Goal: Find specific page/section: Find specific page/section

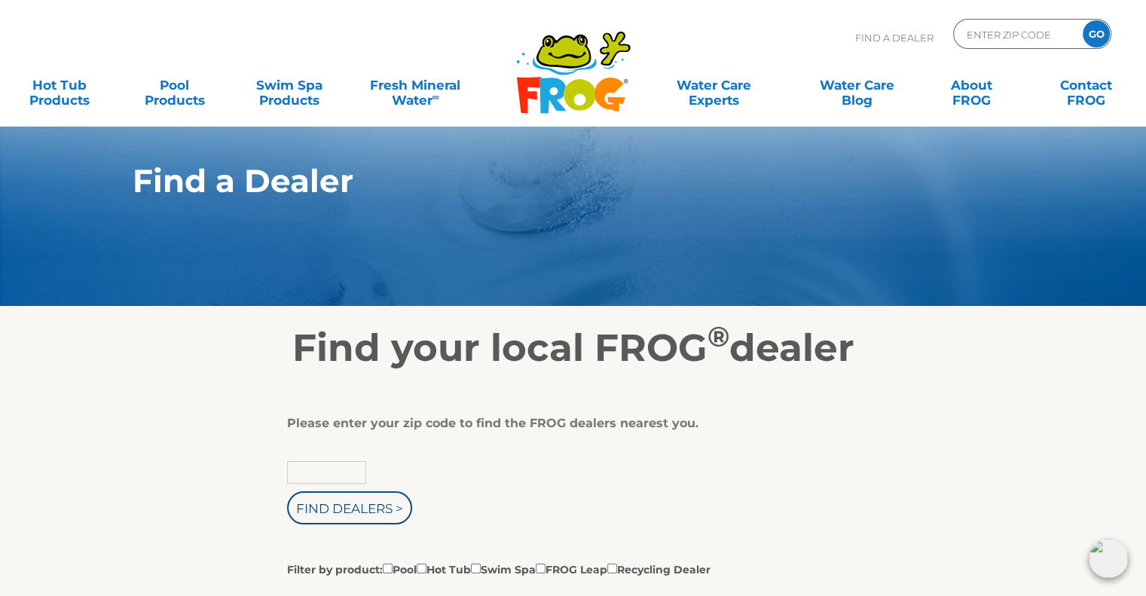
click at [349, 471] on input "text" at bounding box center [326, 472] width 79 height 23
paste input "06237"
type input "06237"
click at [339, 514] on input "Find Dealers >" at bounding box center [349, 507] width 125 height 33
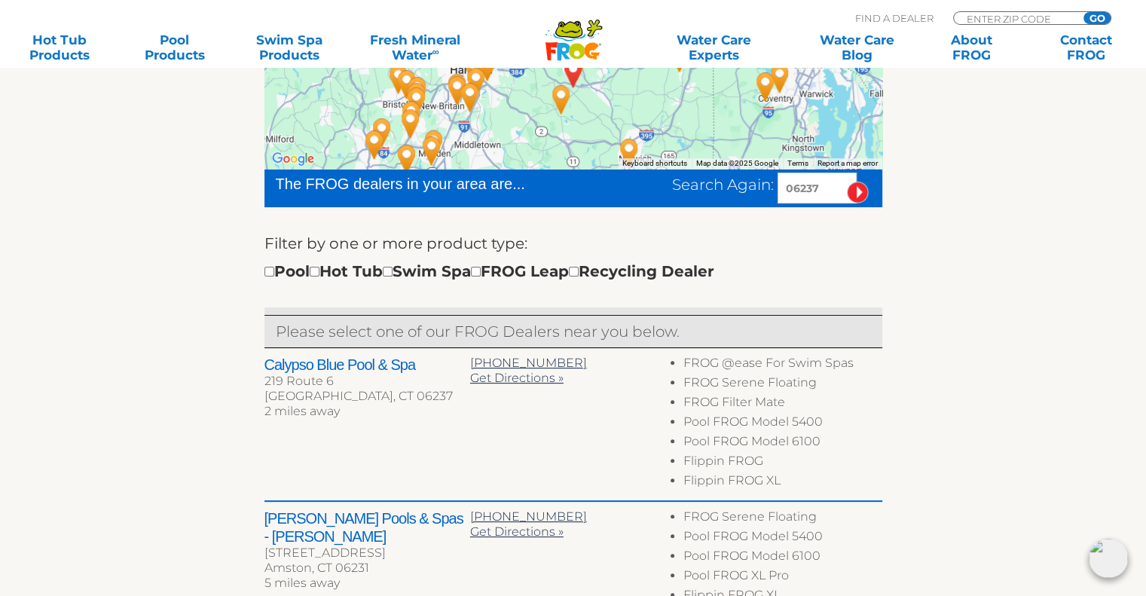
scroll to position [374, 0]
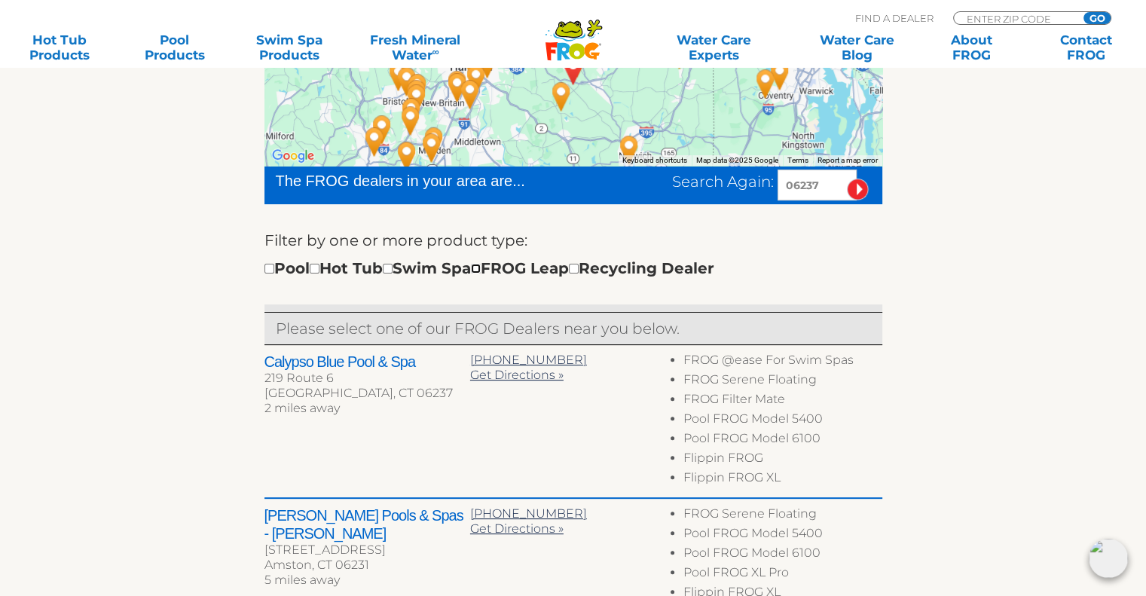
click at [481, 271] on input "checkbox" at bounding box center [476, 269] width 10 height 10
checkbox input "true"
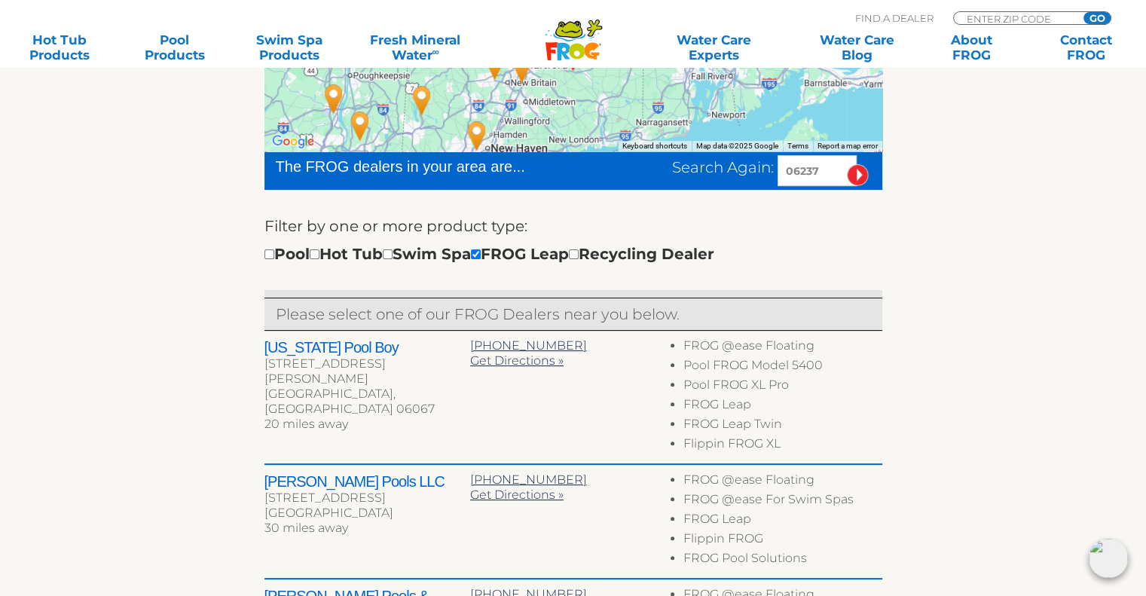
drag, startPoint x: 1145, startPoint y: 200, endPoint x: 1150, endPoint y: 169, distance: 30.6
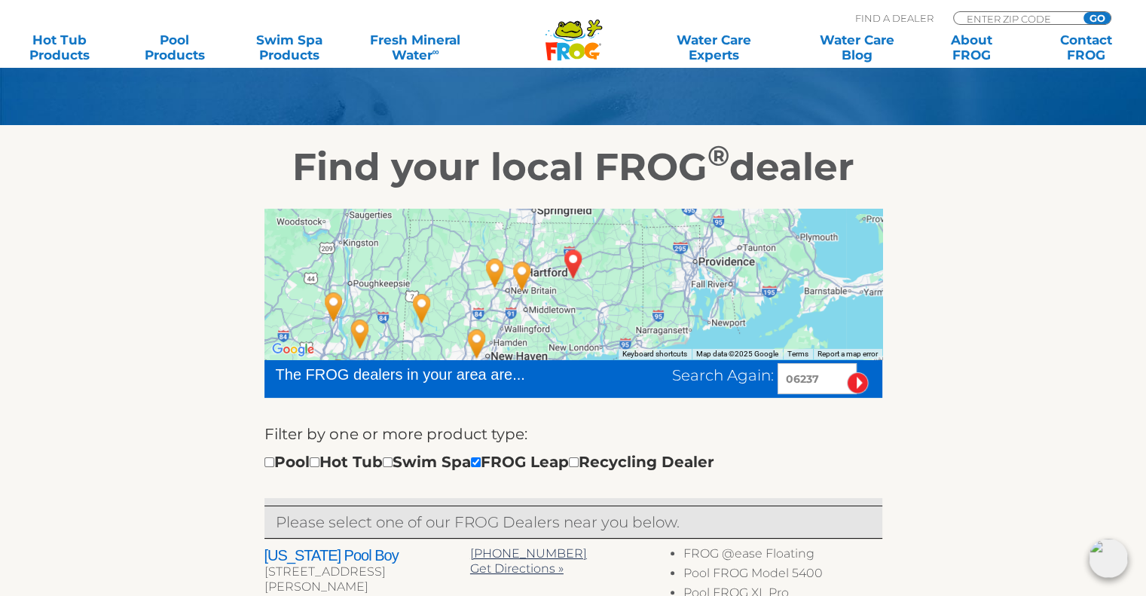
scroll to position [170, 0]
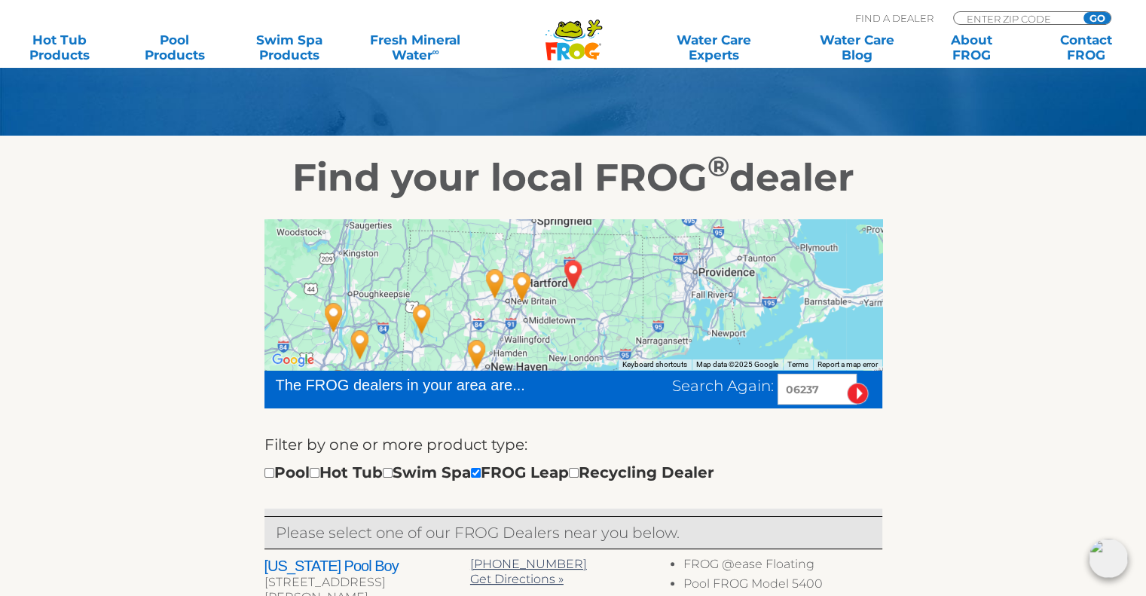
click at [630, 294] on div at bounding box center [573, 294] width 618 height 151
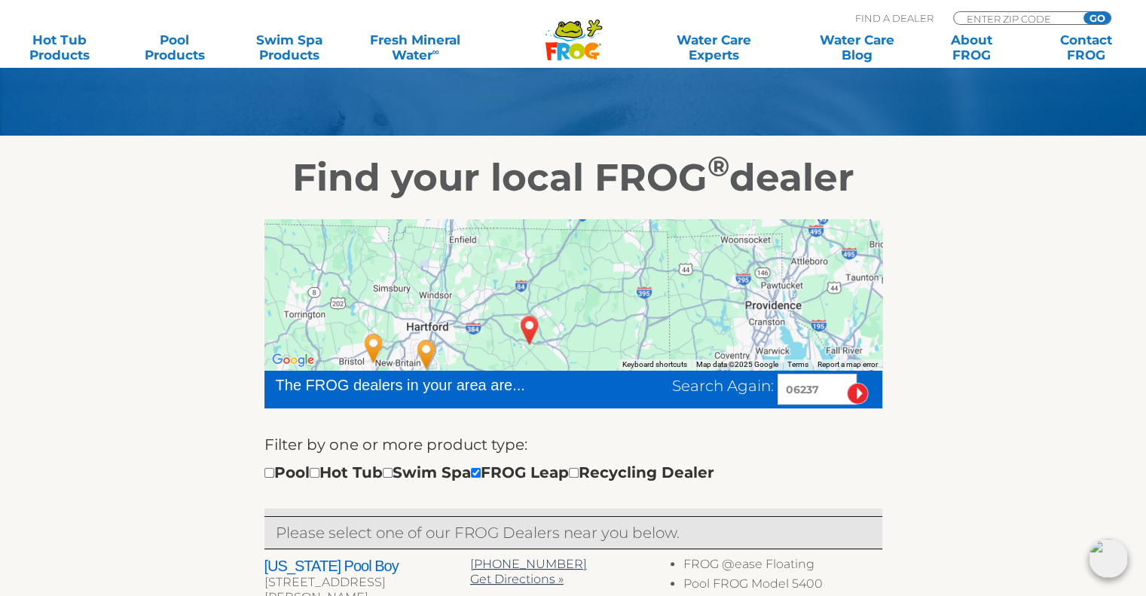
drag, startPoint x: 560, startPoint y: 312, endPoint x: 574, endPoint y: 369, distance: 58.8
click at [574, 369] on div at bounding box center [573, 294] width 618 height 151
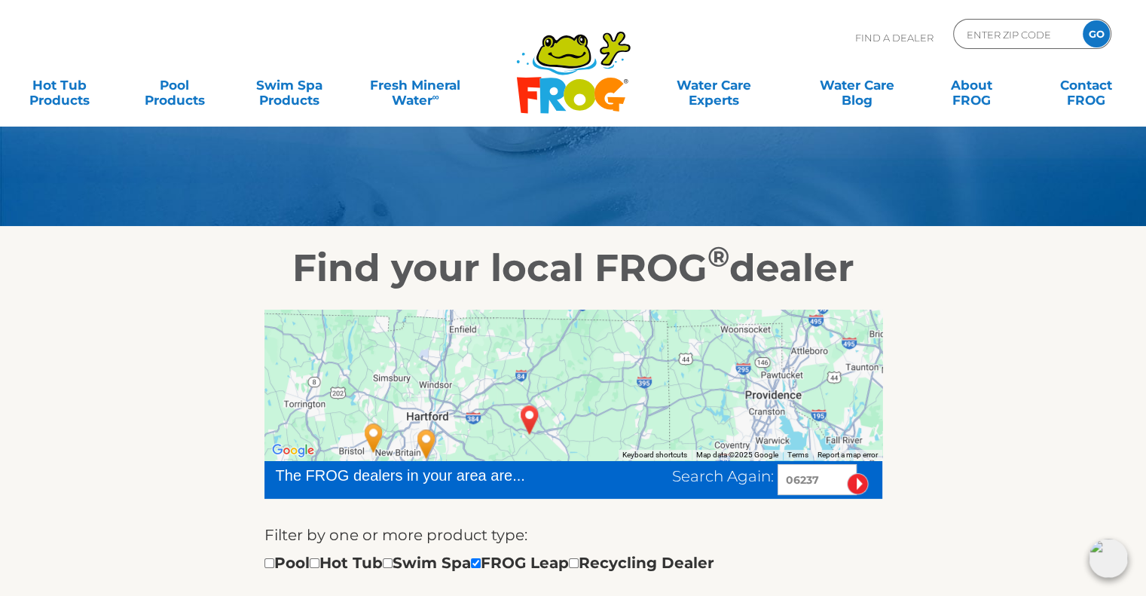
scroll to position [106, 0]
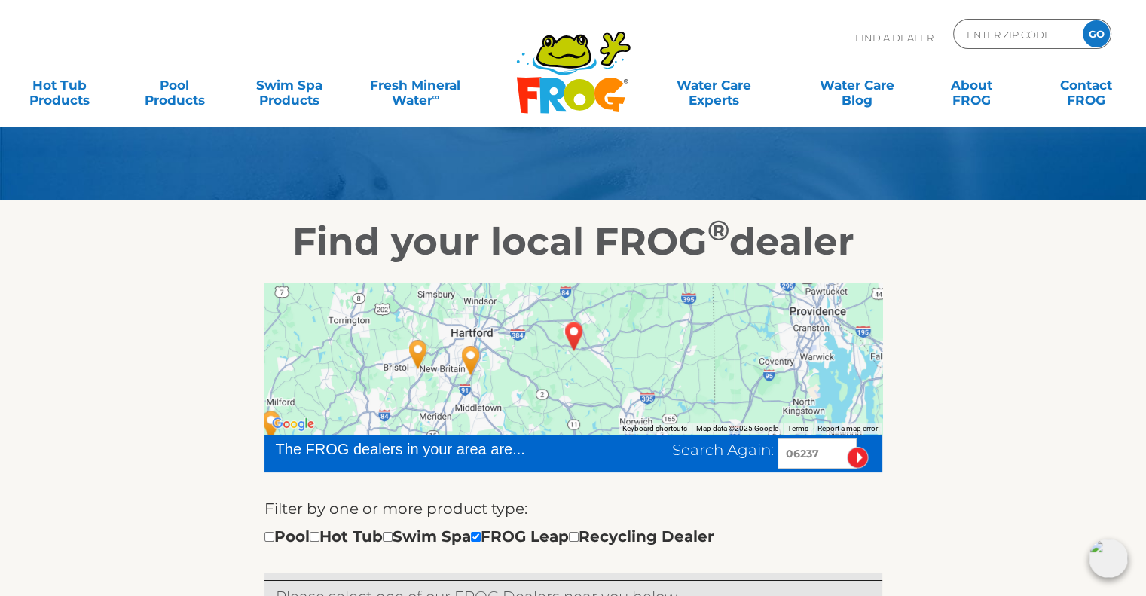
drag, startPoint x: 663, startPoint y: 360, endPoint x: 714, endPoint y: 291, distance: 86.2
click at [714, 291] on div at bounding box center [573, 358] width 618 height 151
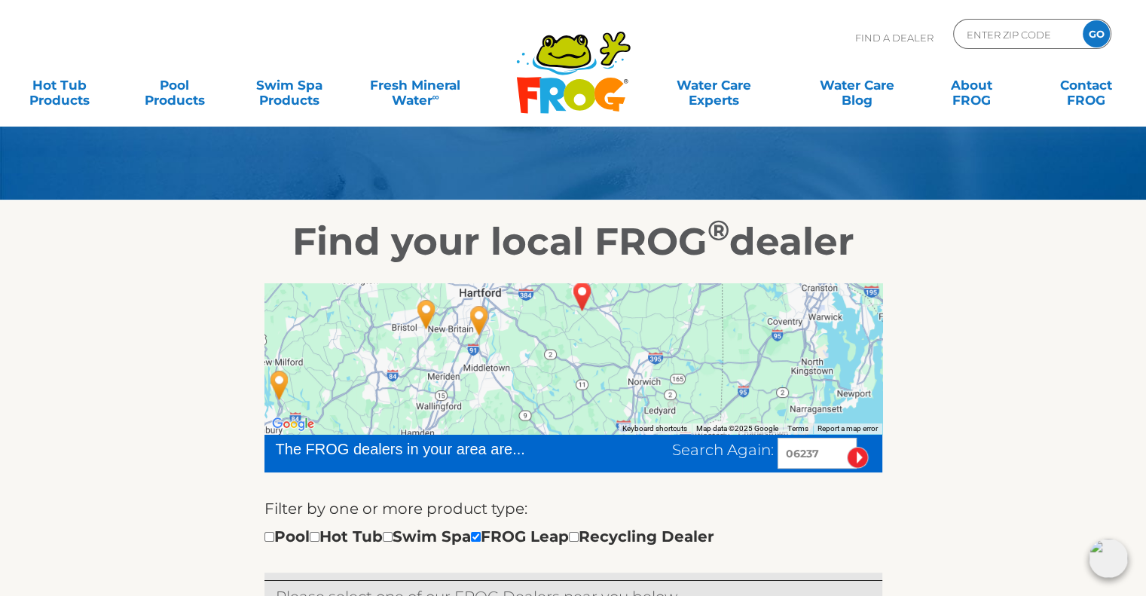
drag, startPoint x: 714, startPoint y: 342, endPoint x: 728, endPoint y: 308, distance: 36.8
click at [728, 308] on div at bounding box center [573, 358] width 618 height 151
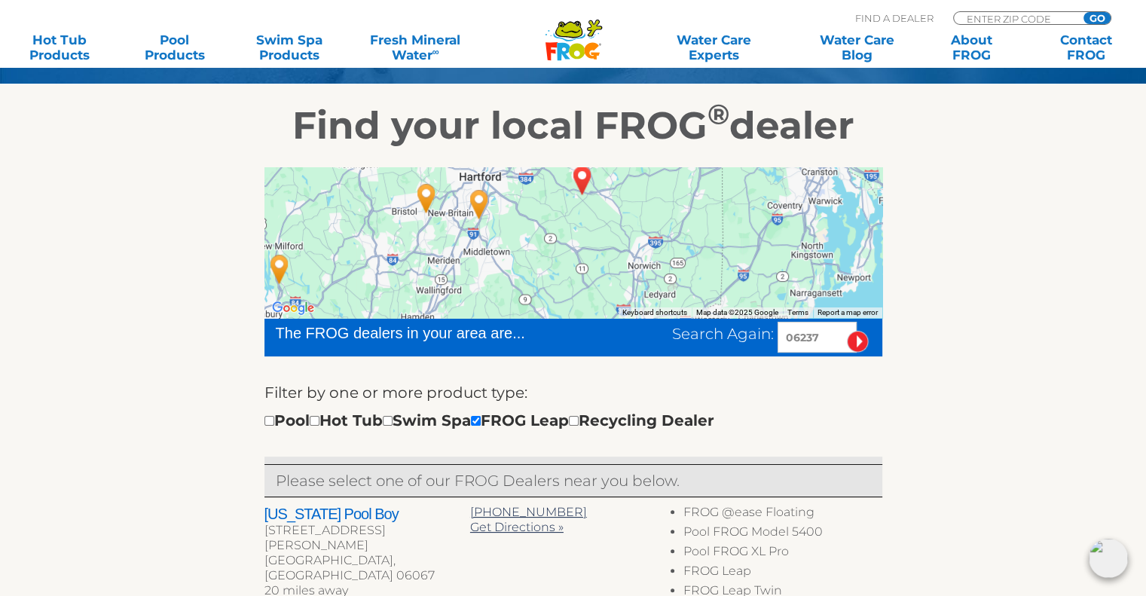
scroll to position [220, 0]
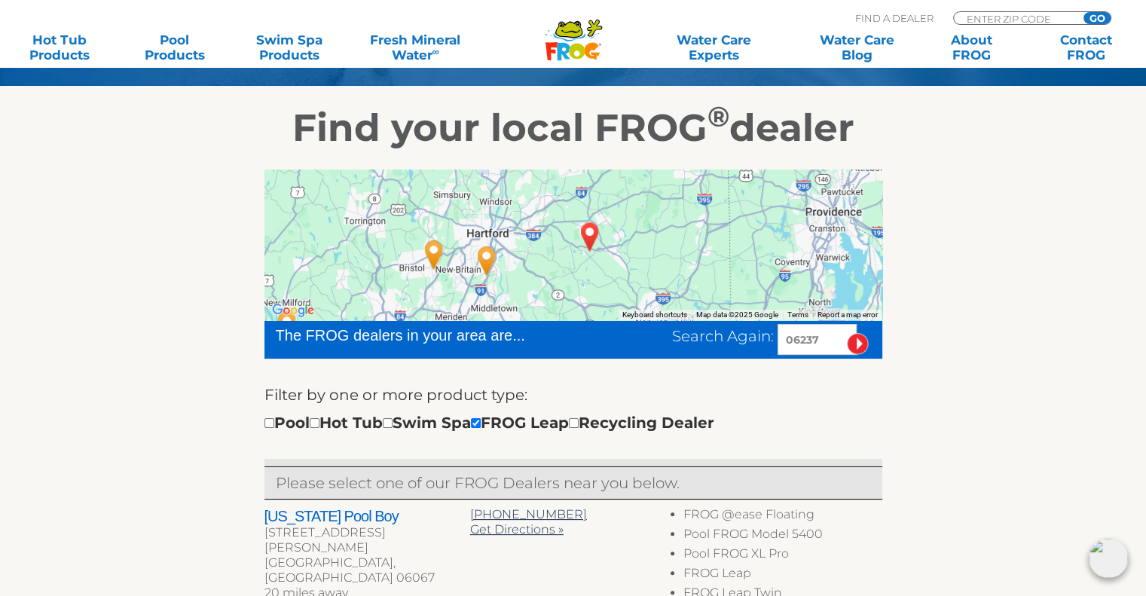
drag, startPoint x: 700, startPoint y: 208, endPoint x: 708, endPoint y: 260, distance: 52.6
click at [708, 260] on div at bounding box center [573, 244] width 618 height 151
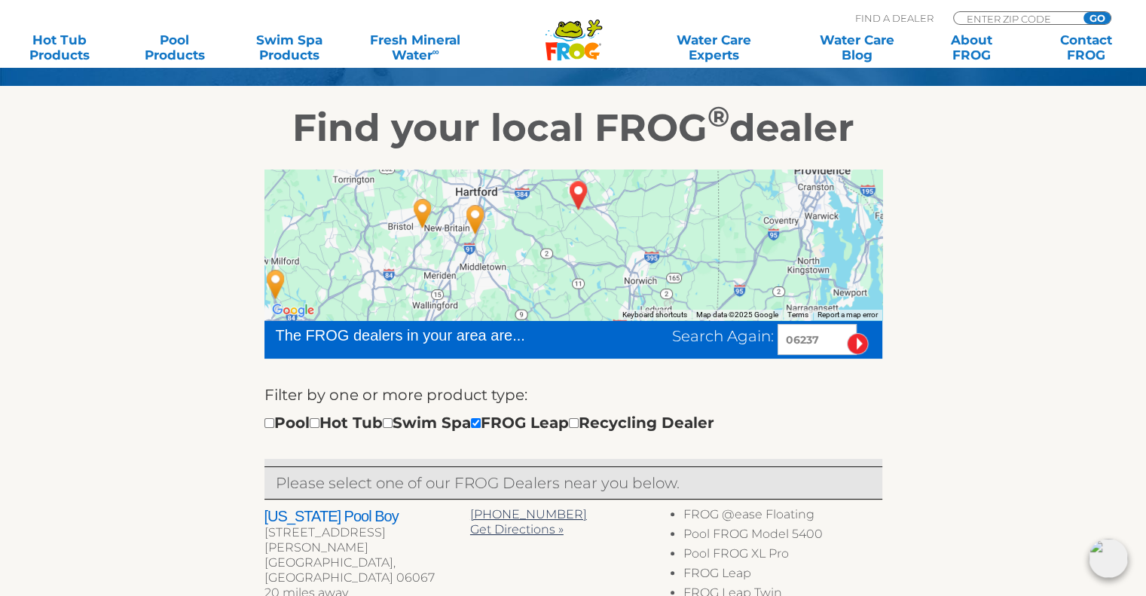
drag, startPoint x: 708, startPoint y: 260, endPoint x: 702, endPoint y: 217, distance: 43.4
click at [702, 217] on div at bounding box center [573, 244] width 618 height 151
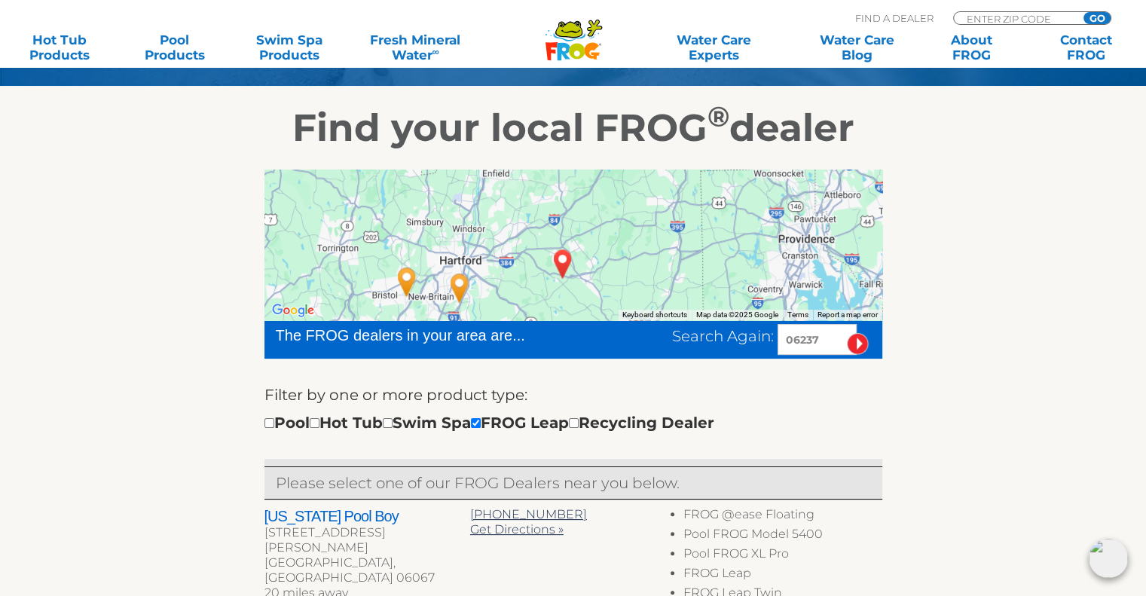
drag, startPoint x: 726, startPoint y: 219, endPoint x: 704, endPoint y: 285, distance: 69.8
click at [704, 285] on div at bounding box center [573, 244] width 618 height 151
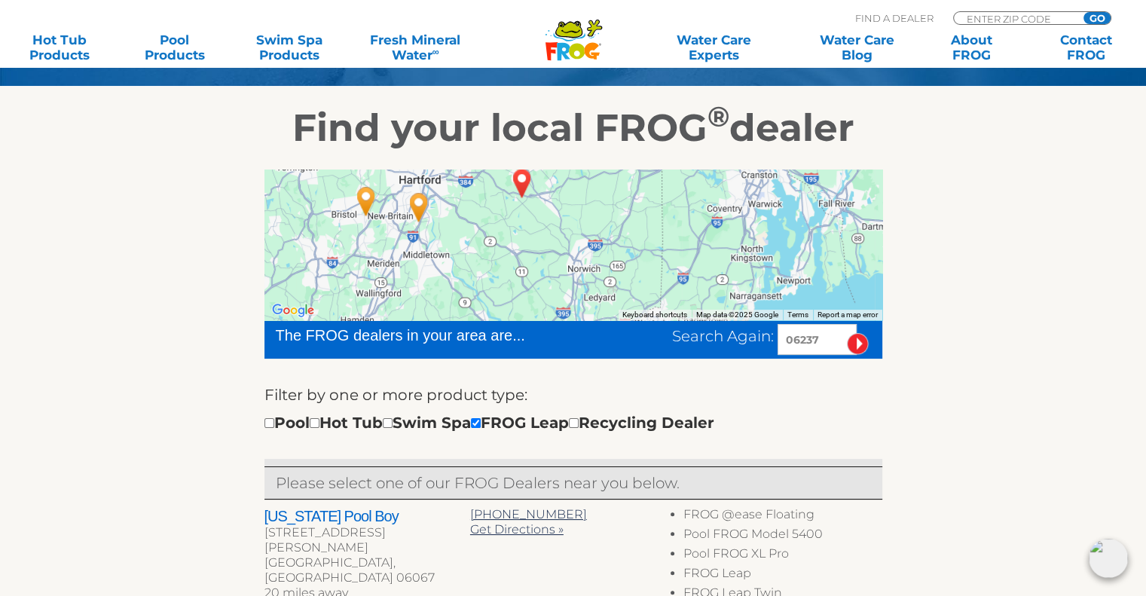
drag, startPoint x: 700, startPoint y: 266, endPoint x: 640, endPoint y: 186, distance: 99.6
click at [640, 186] on div at bounding box center [573, 244] width 618 height 151
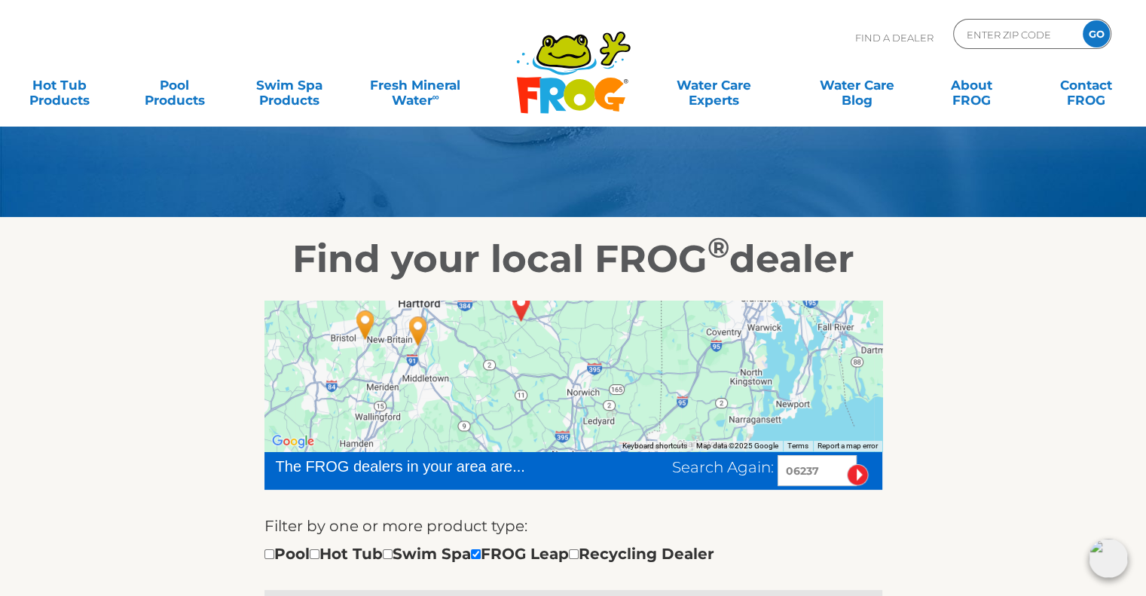
scroll to position [94, 0]
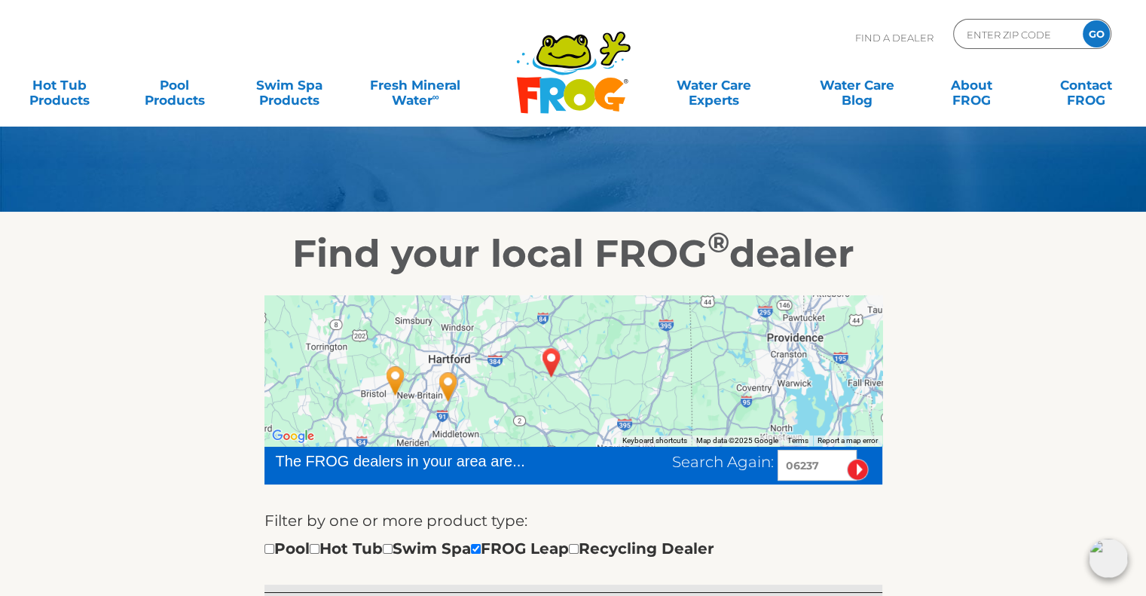
drag, startPoint x: 813, startPoint y: 332, endPoint x: 844, endPoint y: 395, distance: 70.4
click at [844, 395] on div at bounding box center [573, 370] width 618 height 151
click at [726, 372] on div at bounding box center [573, 370] width 618 height 151
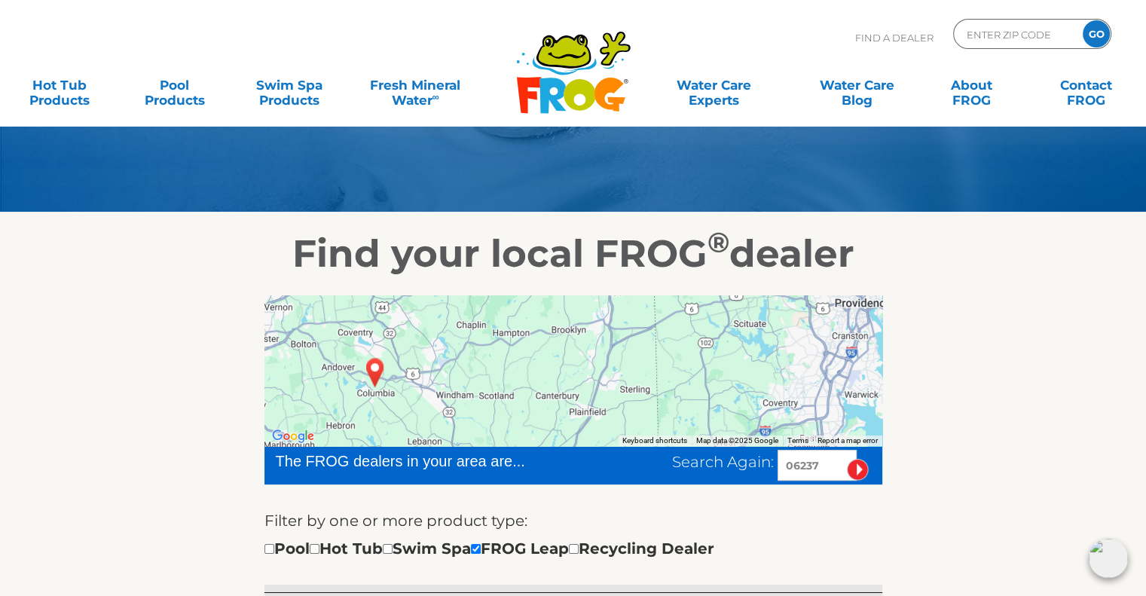
click at [732, 424] on div at bounding box center [573, 370] width 618 height 151
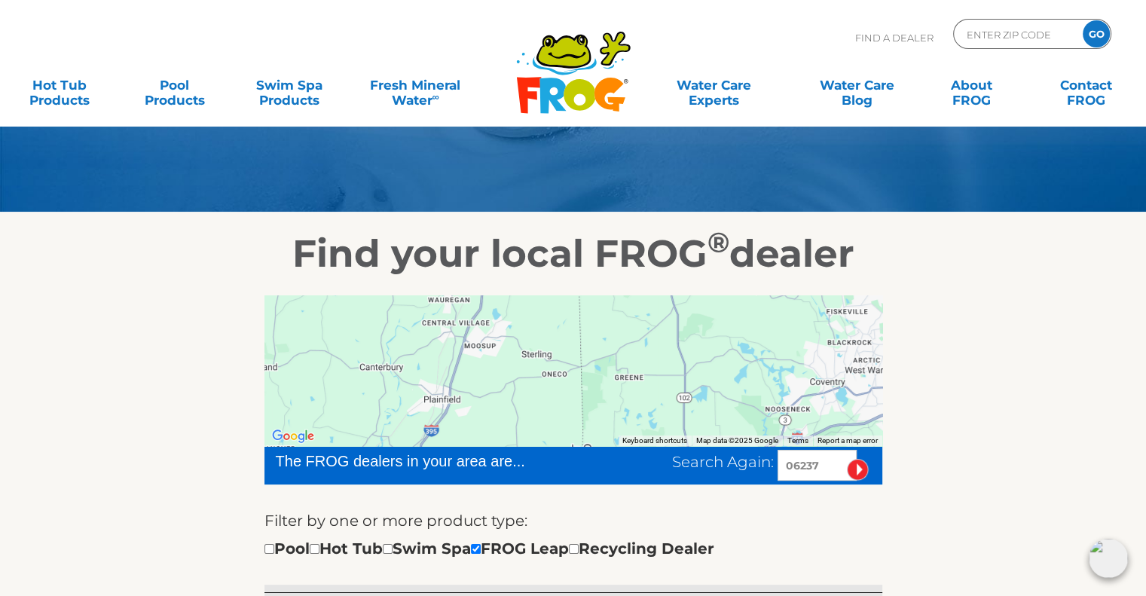
click at [855, 466] on input "image" at bounding box center [858, 470] width 22 height 22
drag, startPoint x: 819, startPoint y: 463, endPoint x: 736, endPoint y: 460, distance: 83.7
click at [736, 460] on div "Search Again: 06237" at bounding box center [777, 465] width 210 height 31
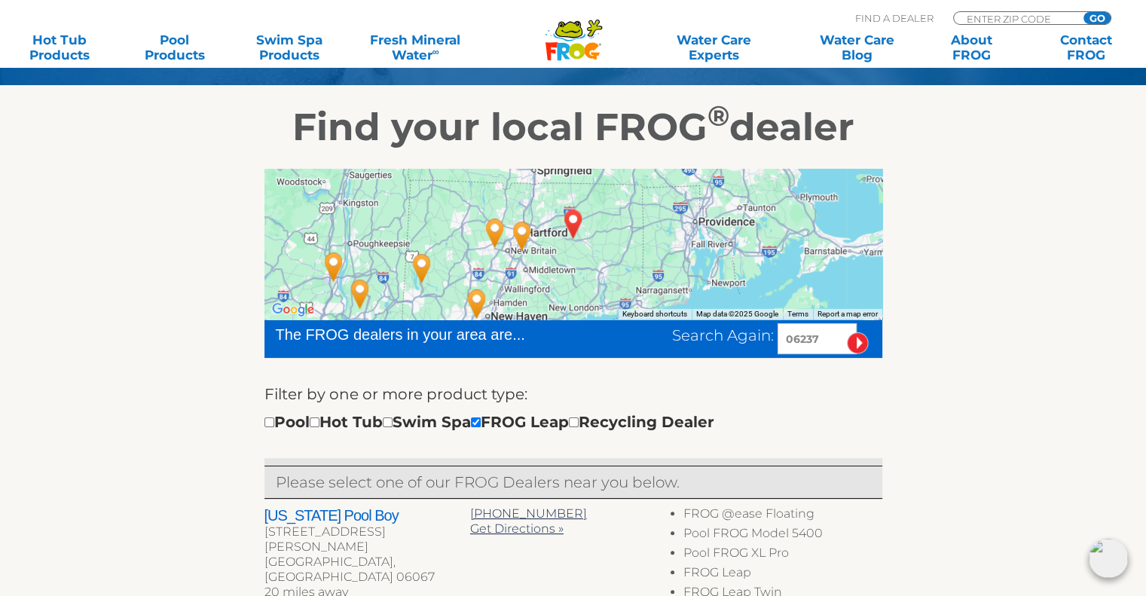
scroll to position [210, 0]
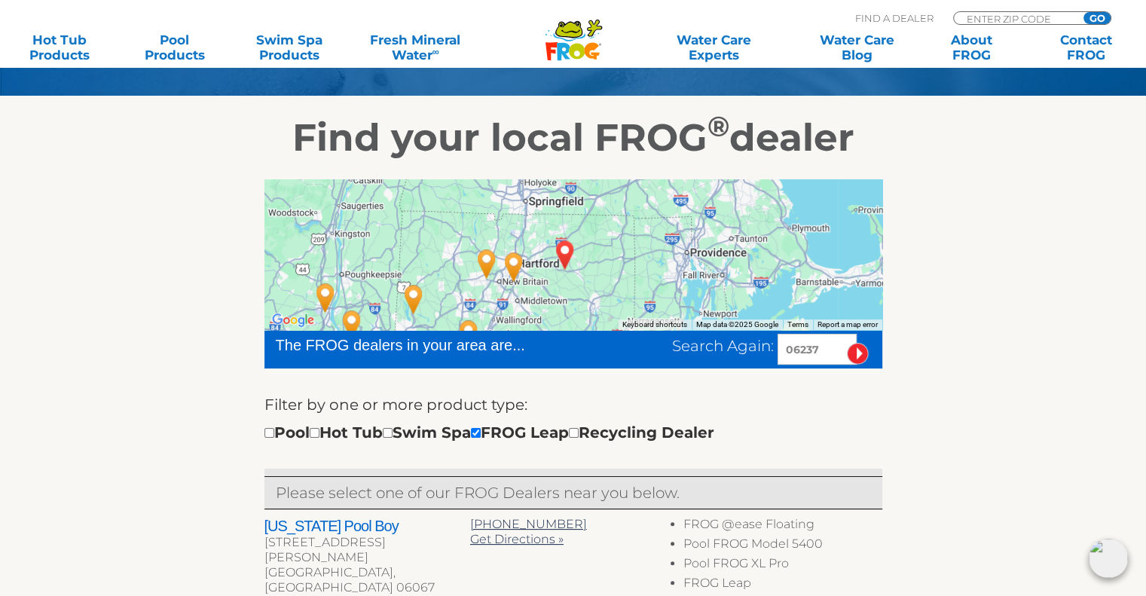
drag, startPoint x: 664, startPoint y: 255, endPoint x: 656, endPoint y: 276, distance: 23.4
click at [656, 276] on div at bounding box center [573, 254] width 618 height 151
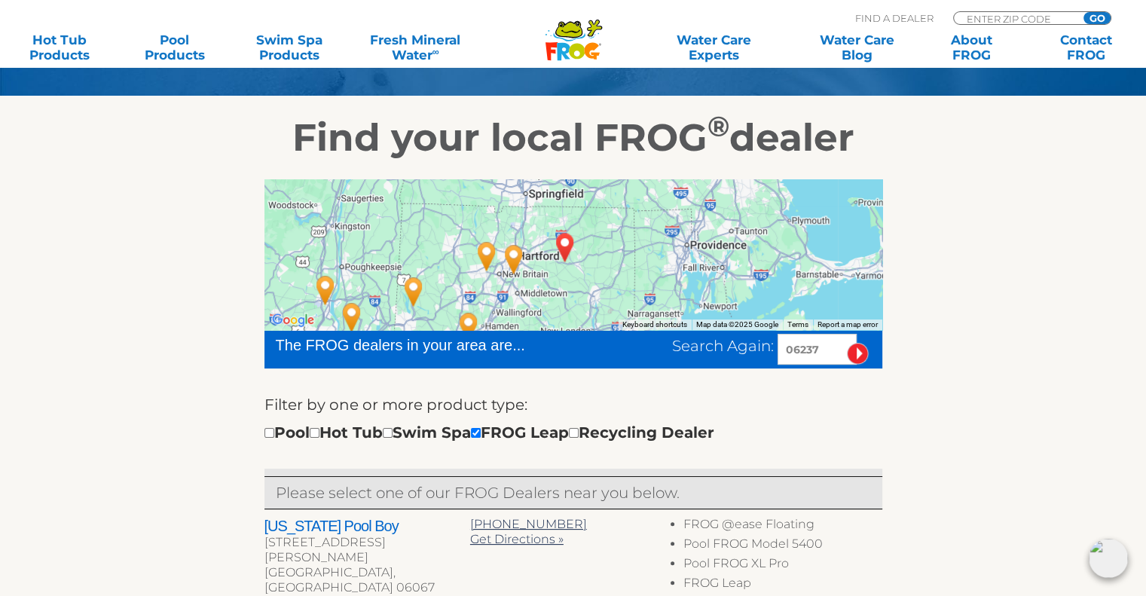
drag, startPoint x: 656, startPoint y: 276, endPoint x: 657, endPoint y: 267, distance: 9.1
click at [657, 267] on div at bounding box center [573, 254] width 618 height 151
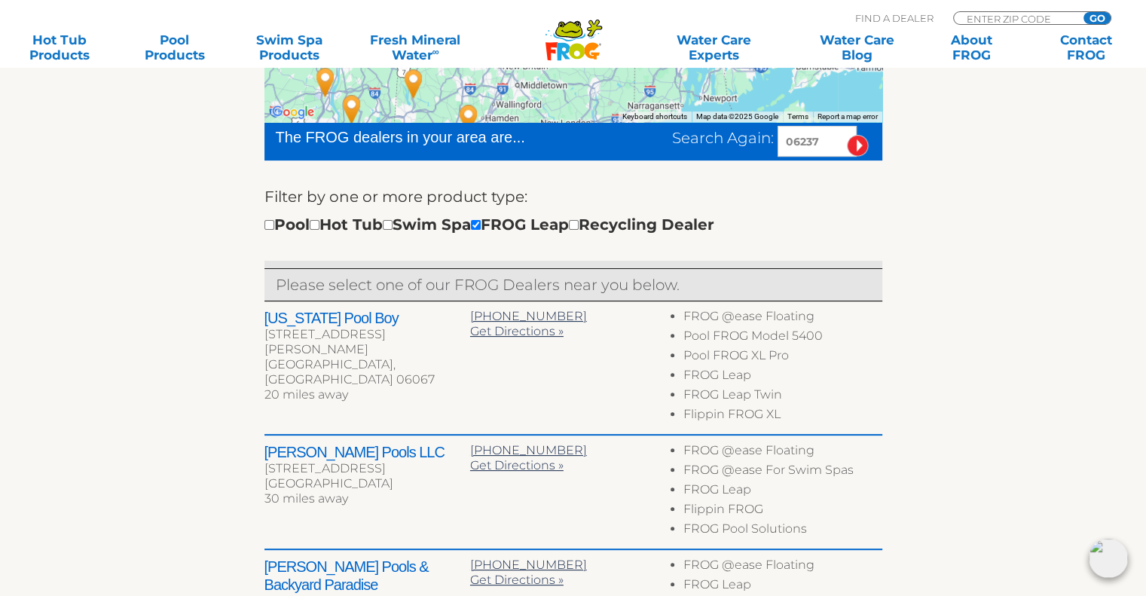
scroll to position [431, 0]
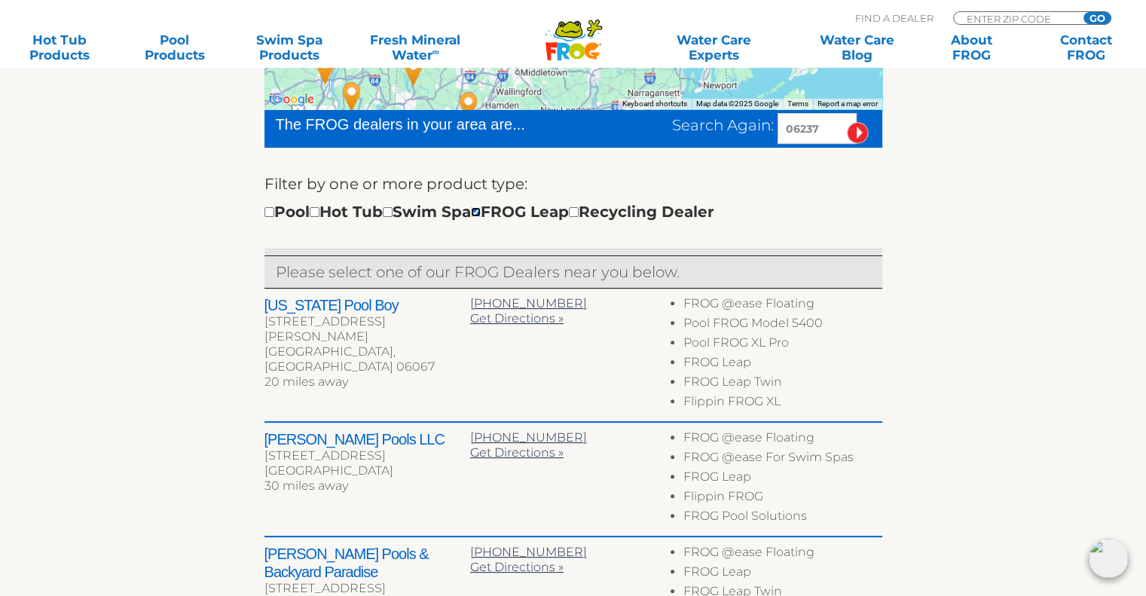
click at [481, 215] on input "checkbox" at bounding box center [476, 212] width 10 height 10
checkbox input "false"
click at [270, 213] on input "checkbox" at bounding box center [269, 212] width 10 height 10
checkbox input "true"
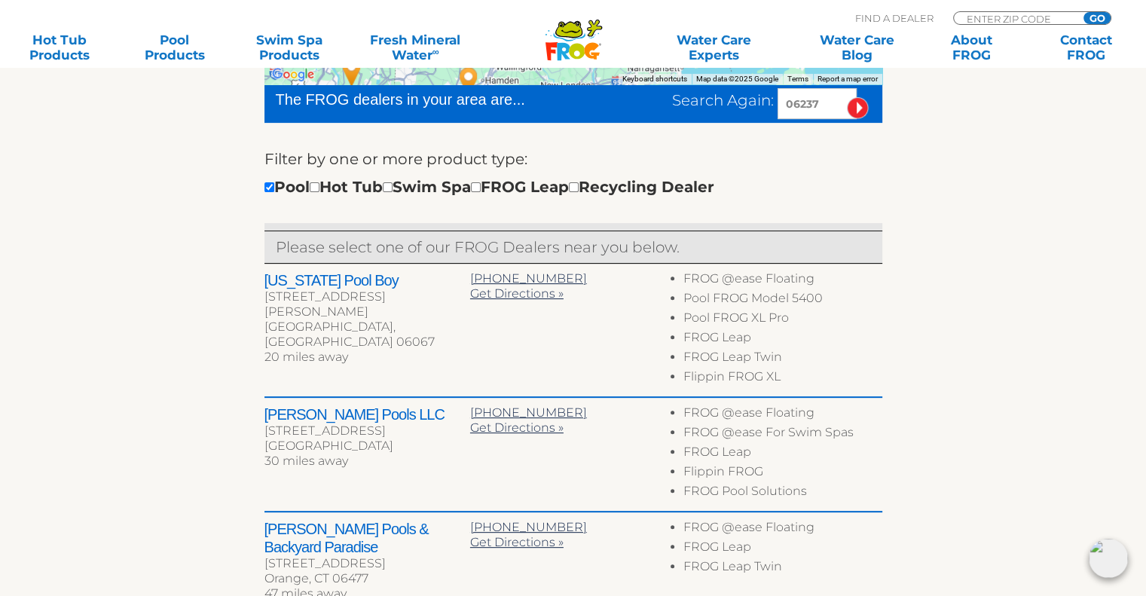
click at [862, 105] on input "image" at bounding box center [858, 108] width 22 height 22
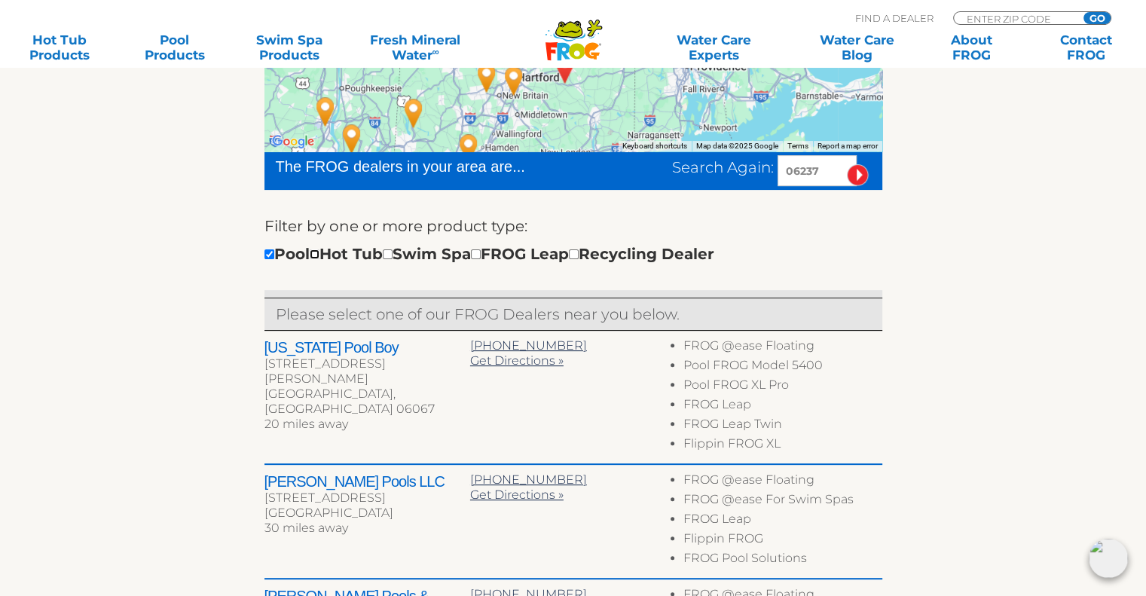
click at [319, 257] on input "checkbox" at bounding box center [315, 254] width 10 height 10
checkbox input "true"
click at [392, 252] on input "checkbox" at bounding box center [388, 254] width 10 height 10
checkbox input "true"
click at [820, 172] on input "06237" at bounding box center [816, 170] width 79 height 31
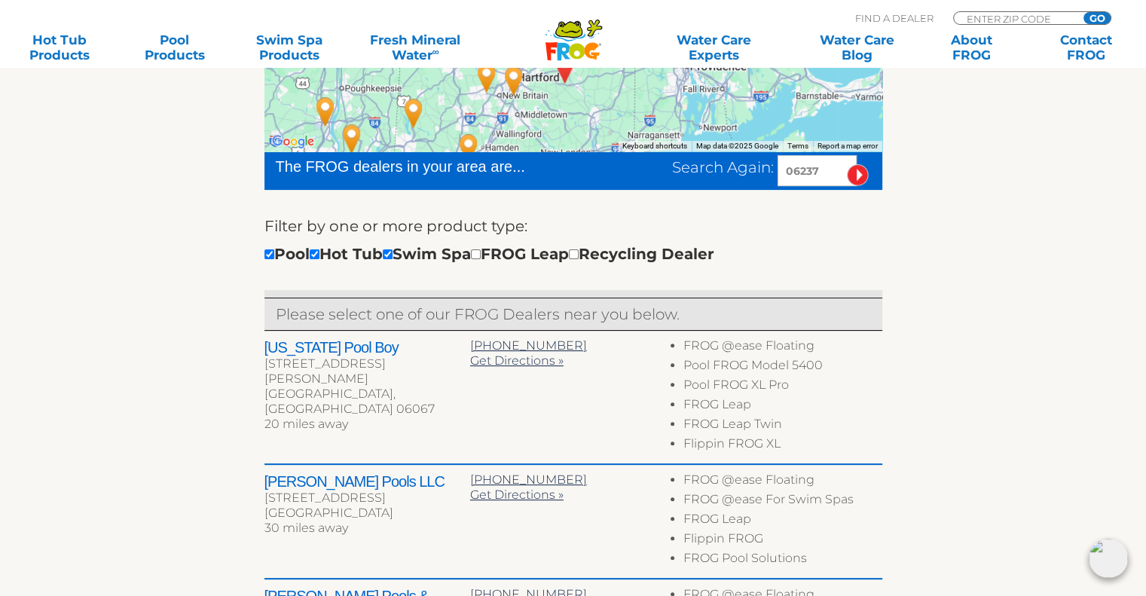
click at [856, 177] on input "image" at bounding box center [858, 175] width 22 height 22
click at [1040, 24] on div "MENU MENU Hot Tub Products All Hot Tub Products All Hot Tub Products FROG @ease…" at bounding box center [572, 35] width 1115 height 28
click at [1033, 17] on input "Zip Code Form" at bounding box center [1016, 18] width 102 height 13
click at [1062, 12] on input "Zip Code Form" at bounding box center [1016, 18] width 102 height 13
type input "06237"
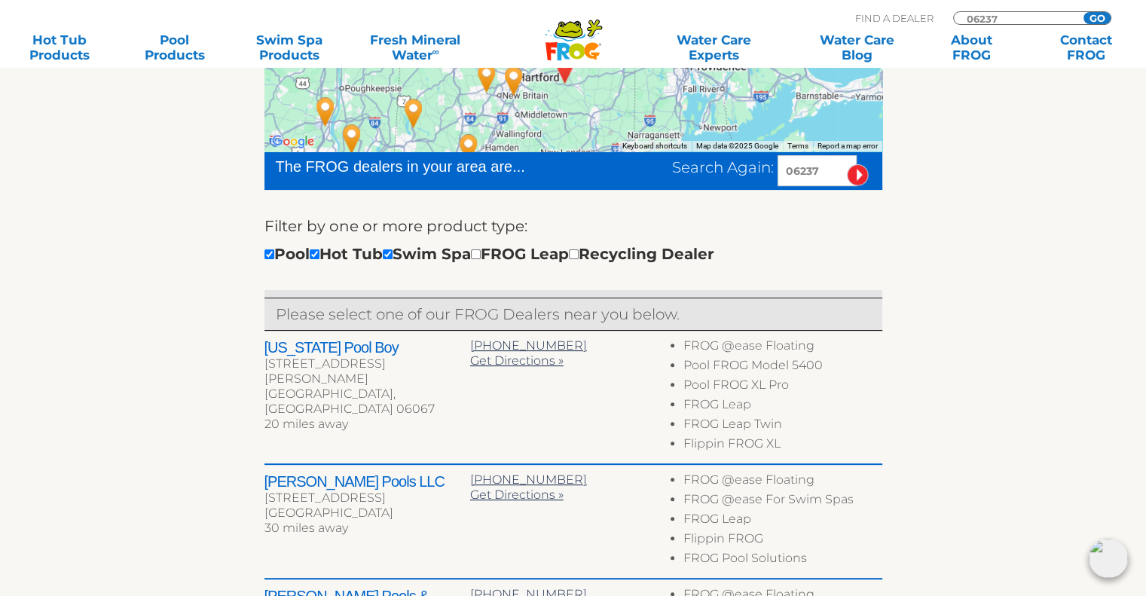
click at [1091, 17] on input "GO" at bounding box center [1096, 18] width 27 height 12
